Goal: Task Accomplishment & Management: Complete application form

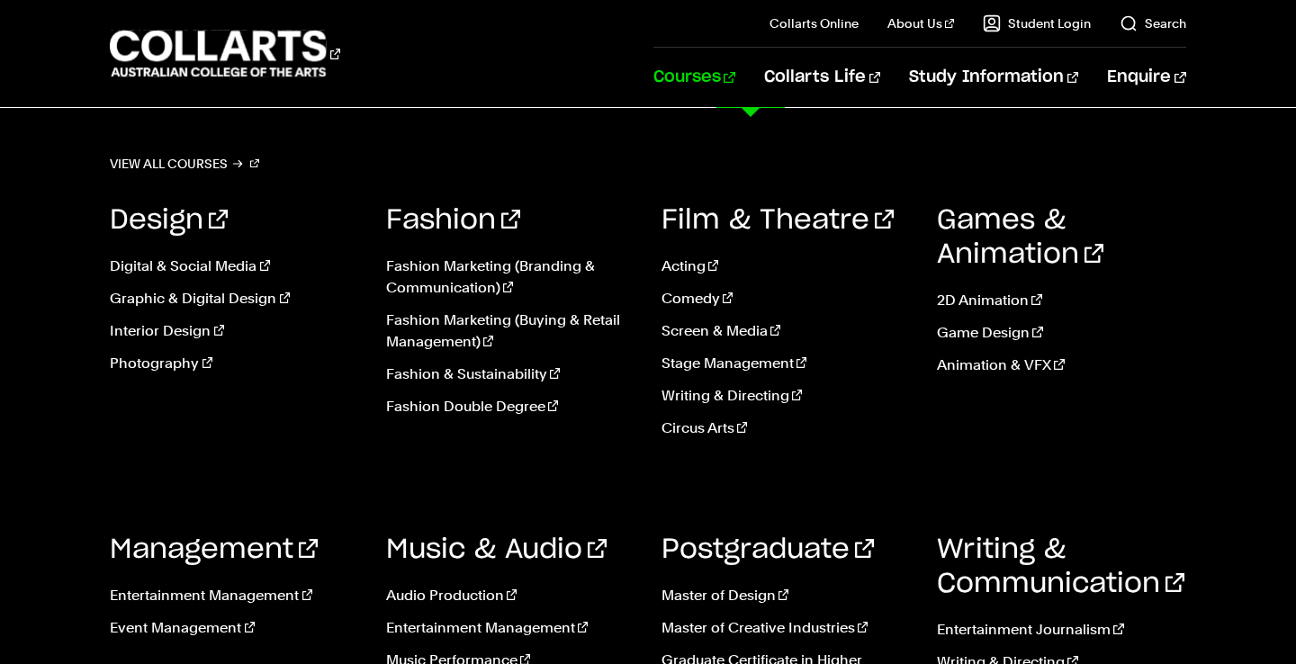
click at [735, 69] on link "Courses" at bounding box center [694, 77] width 82 height 59
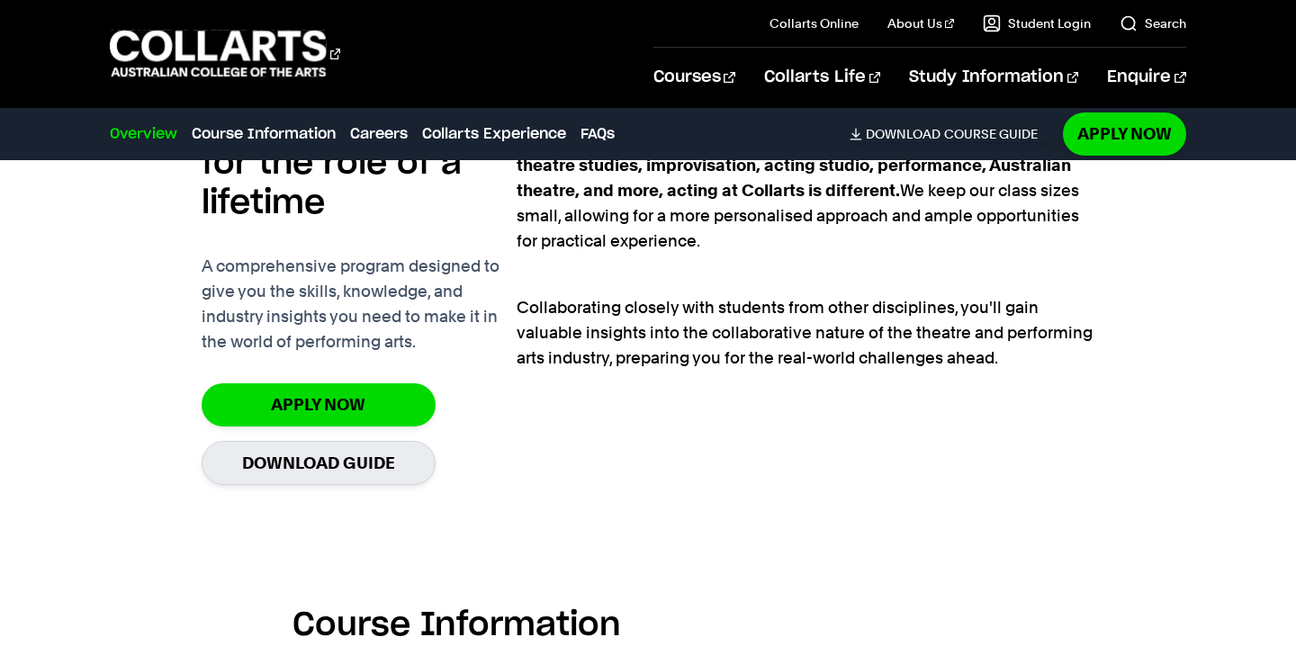
scroll to position [1282, 0]
click at [397, 468] on link "Download Guide" at bounding box center [319, 462] width 234 height 44
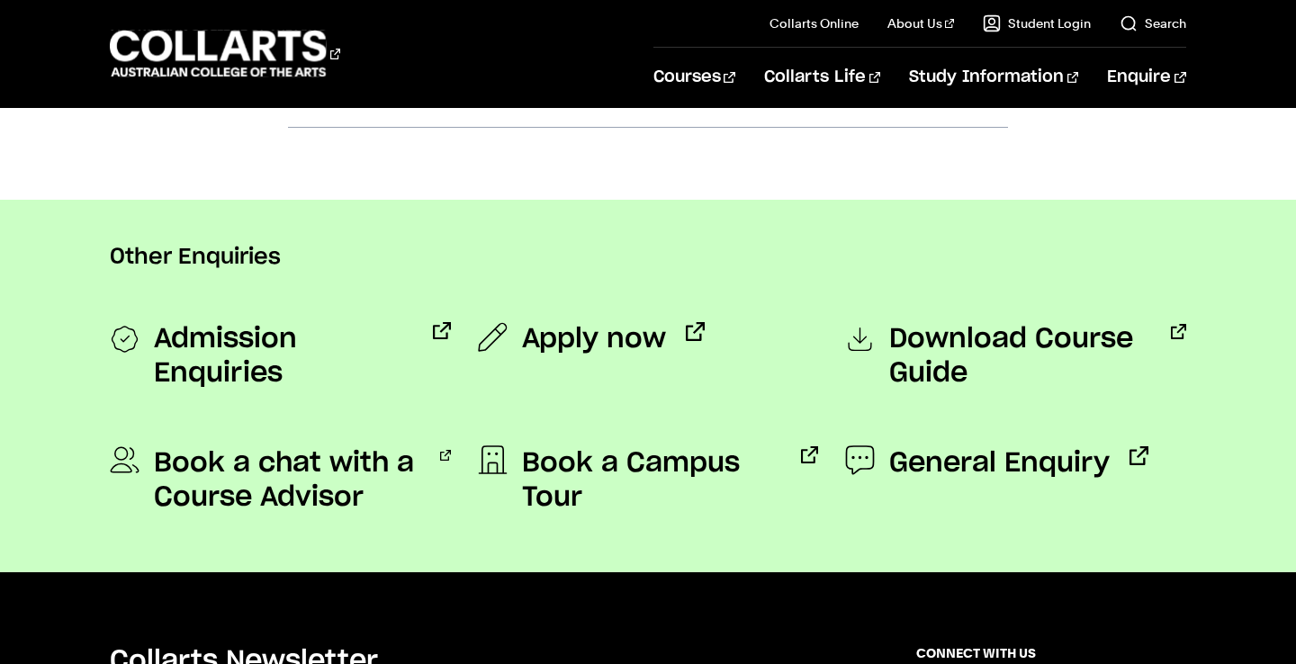
scroll to position [1348, 0]
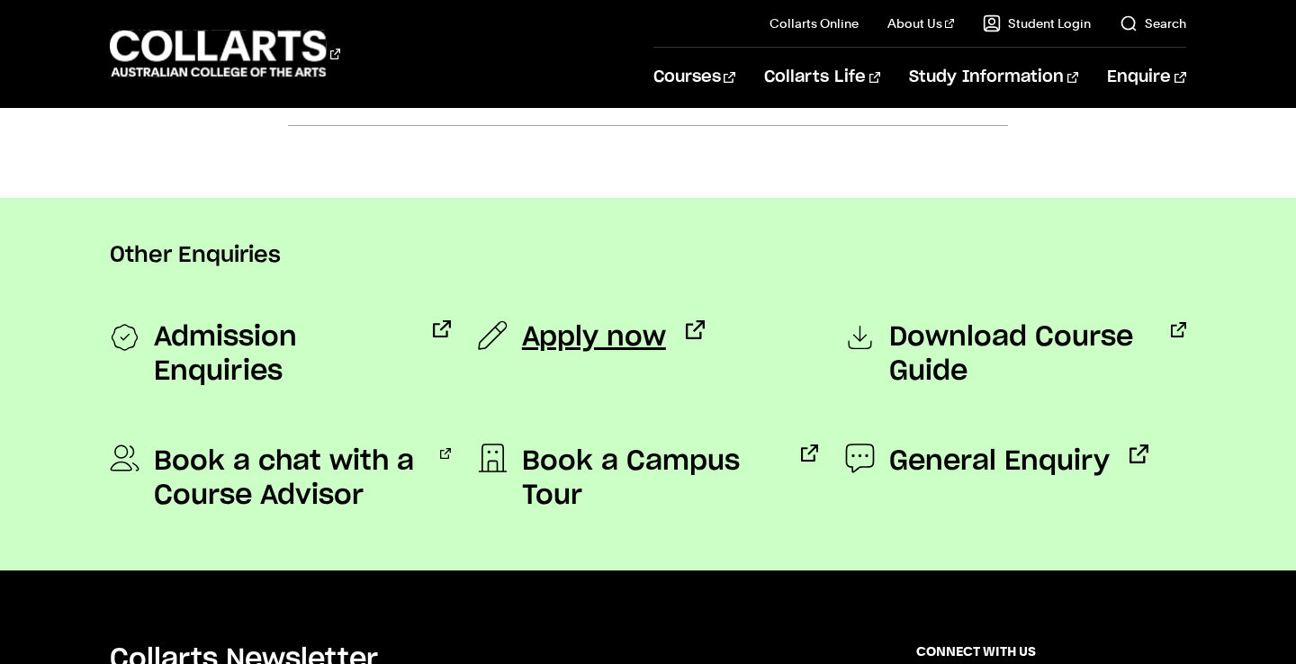
click at [633, 327] on span "Apply now" at bounding box center [594, 337] width 144 height 34
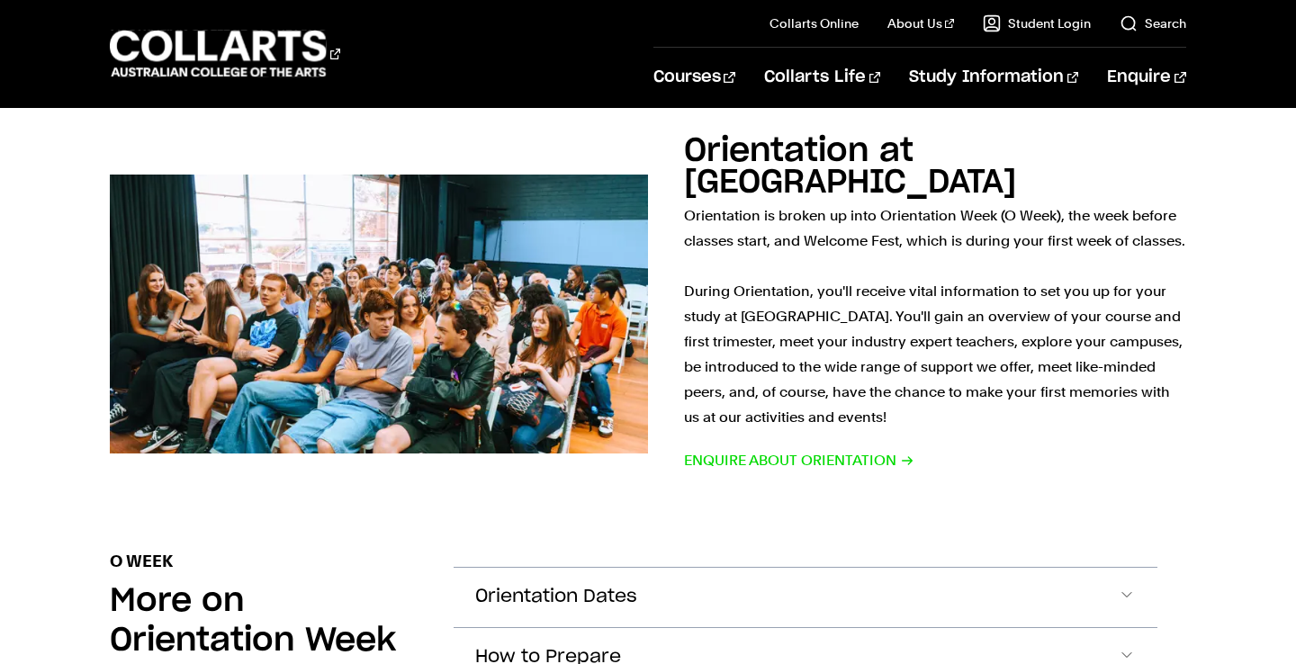
scroll to position [1065, 0]
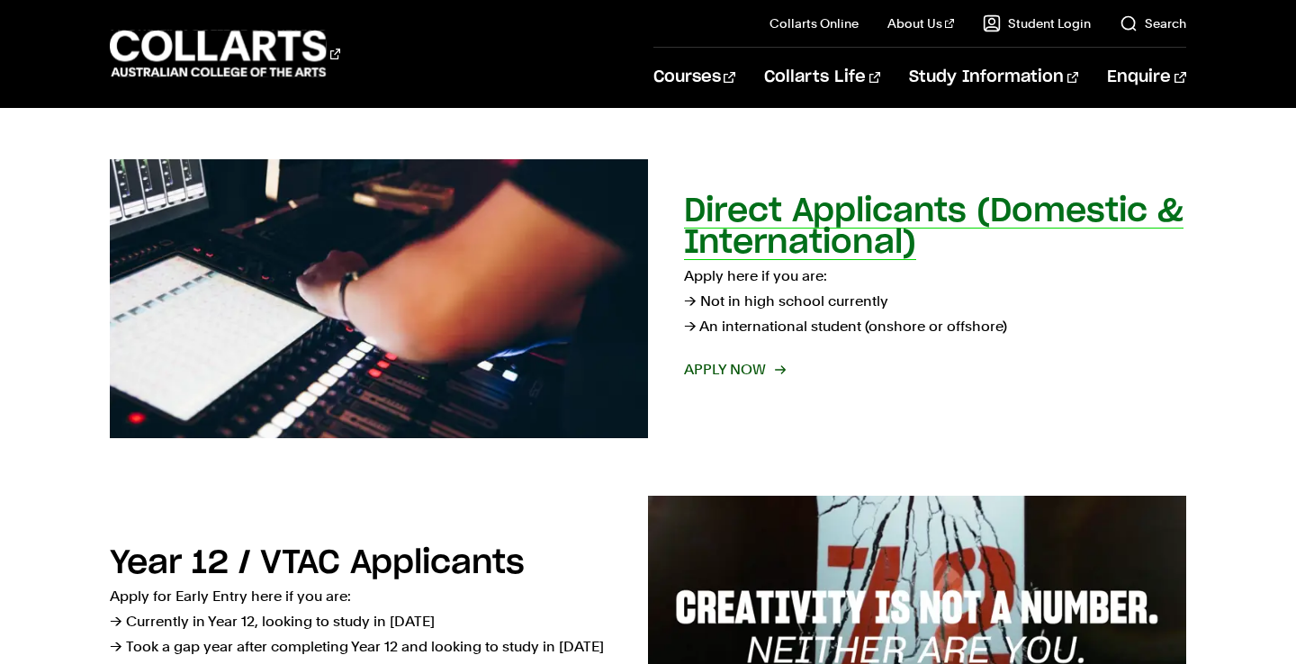
scroll to position [281, 0]
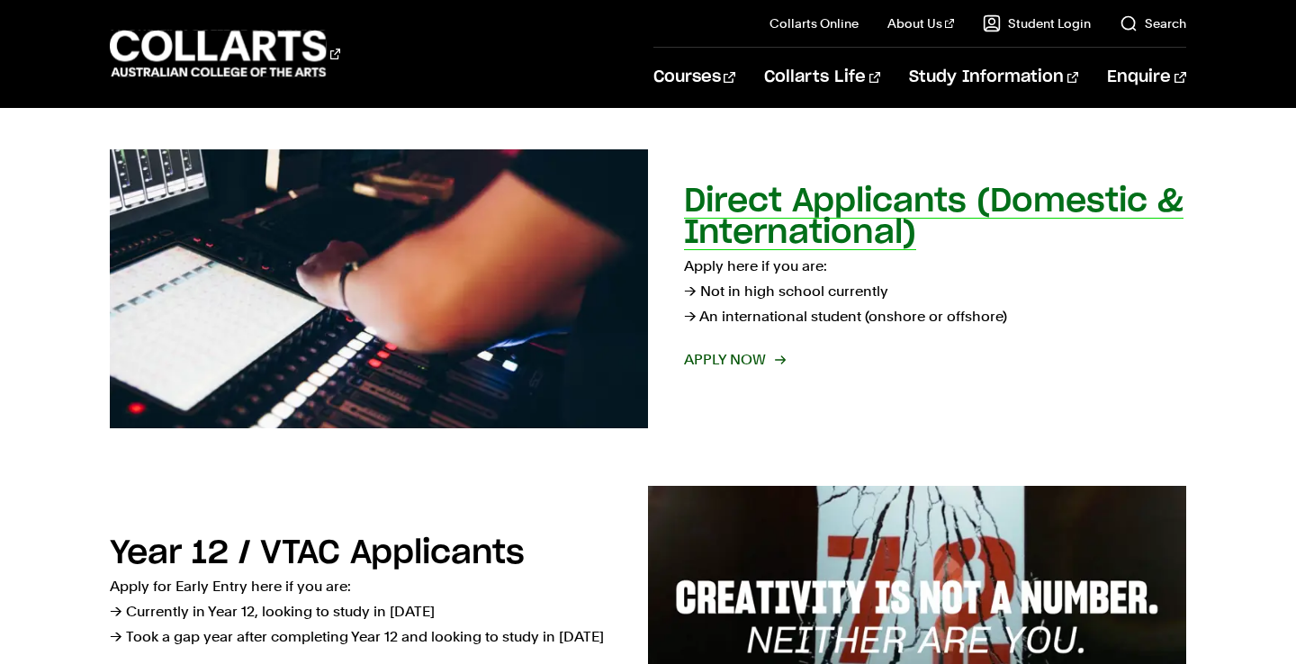
click at [844, 226] on h2 "Direct Applicants (Domestic & International)" at bounding box center [933, 217] width 499 height 64
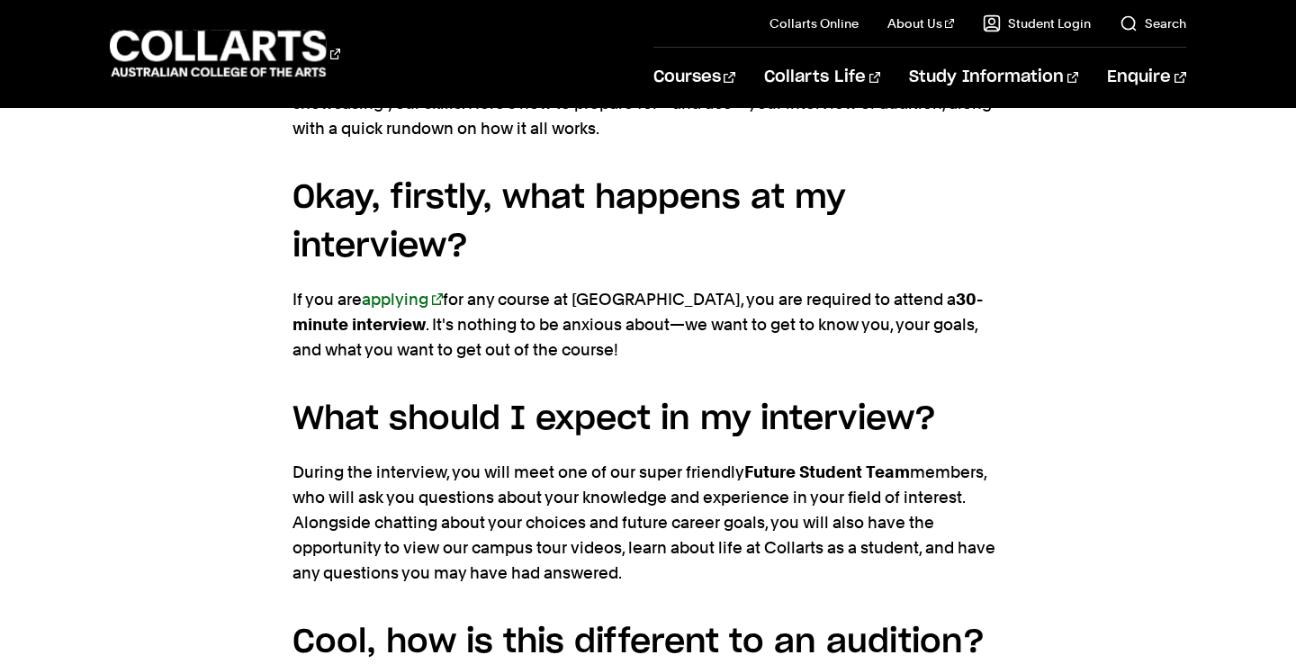
scroll to position [1341, 0]
